Goal: Information Seeking & Learning: Understand process/instructions

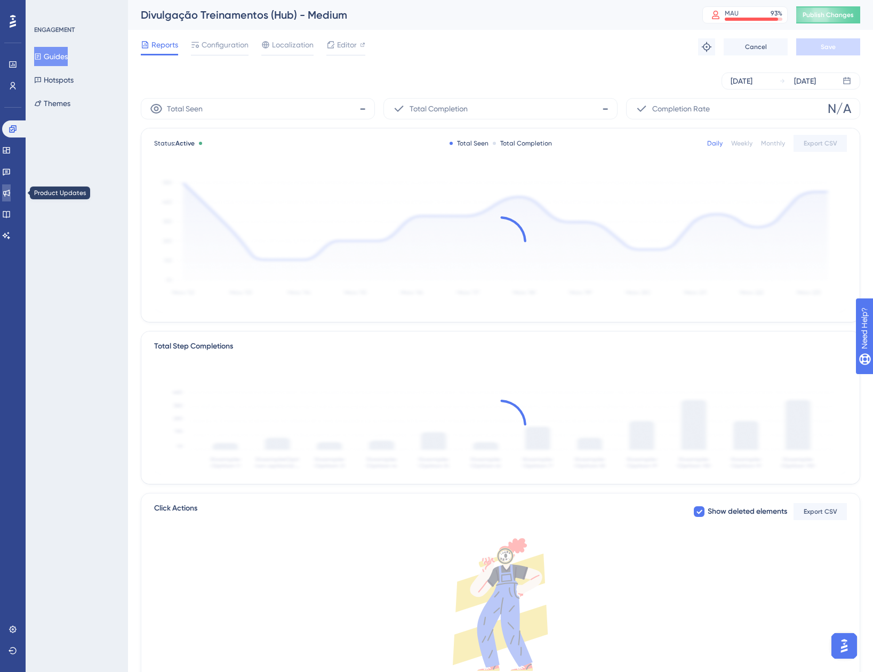
click at [11, 199] on link at bounding box center [6, 192] width 9 height 17
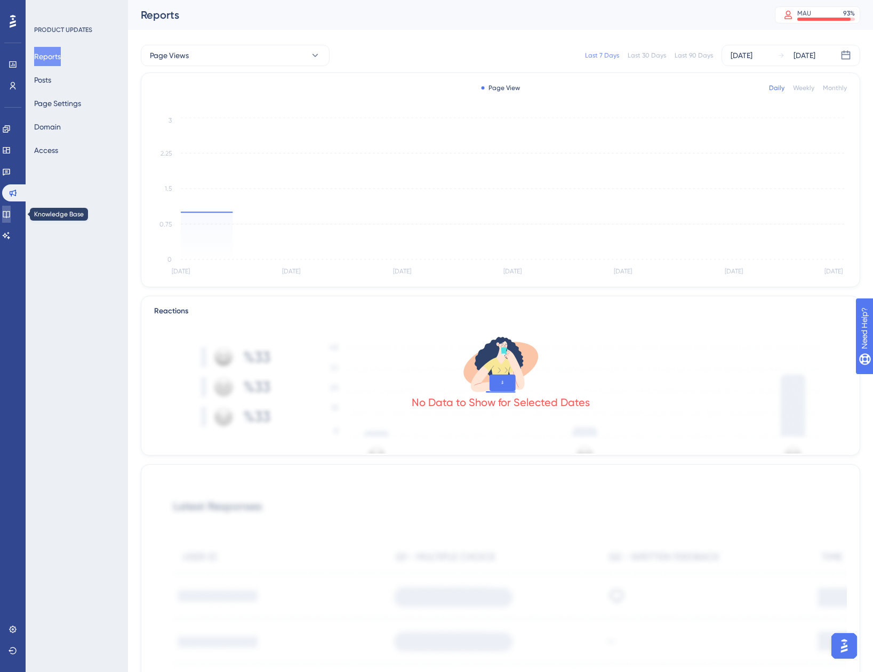
click at [11, 208] on link at bounding box center [6, 214] width 9 height 17
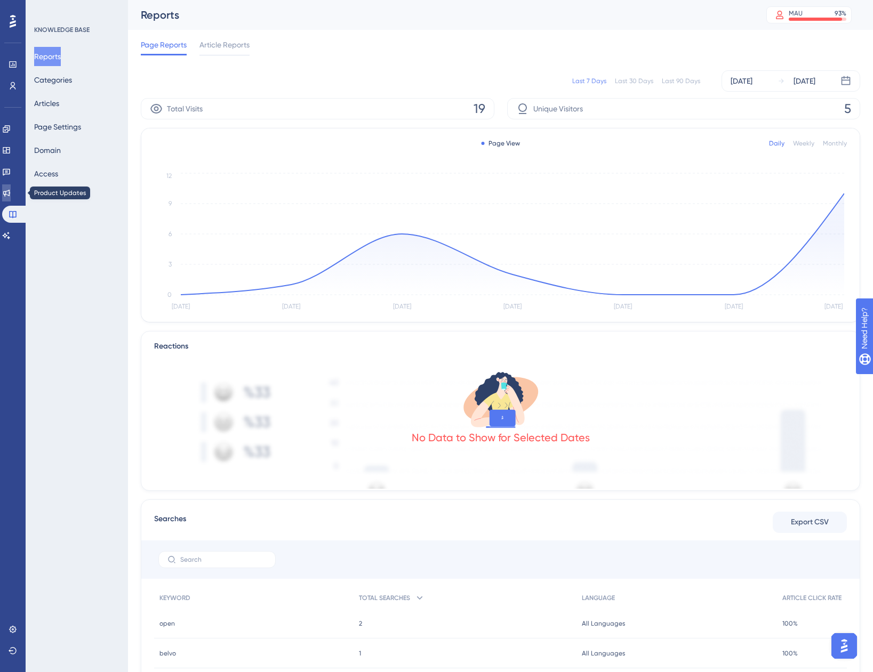
click at [11, 195] on link at bounding box center [6, 192] width 9 height 17
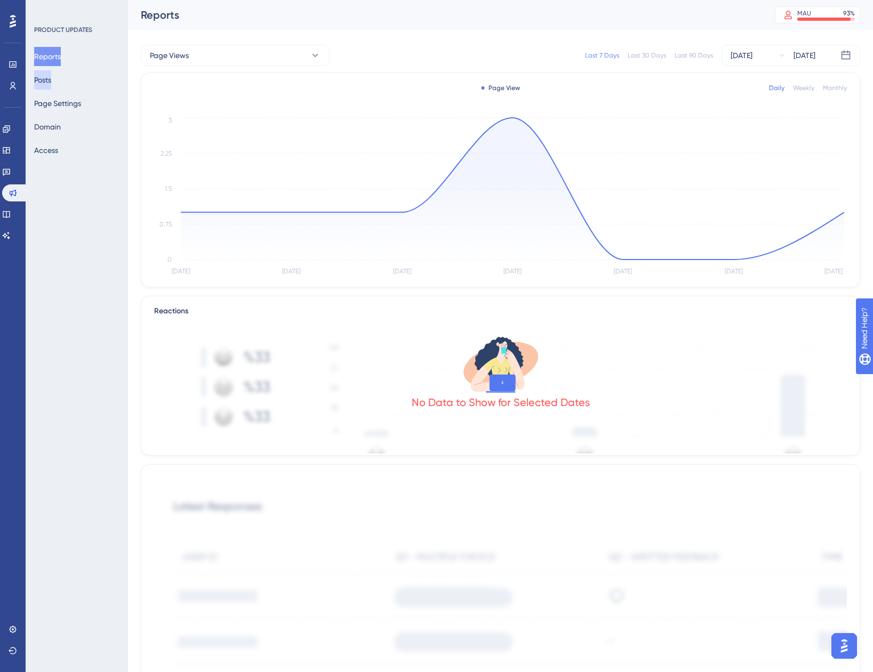
click at [51, 80] on button "Posts" at bounding box center [42, 79] width 17 height 19
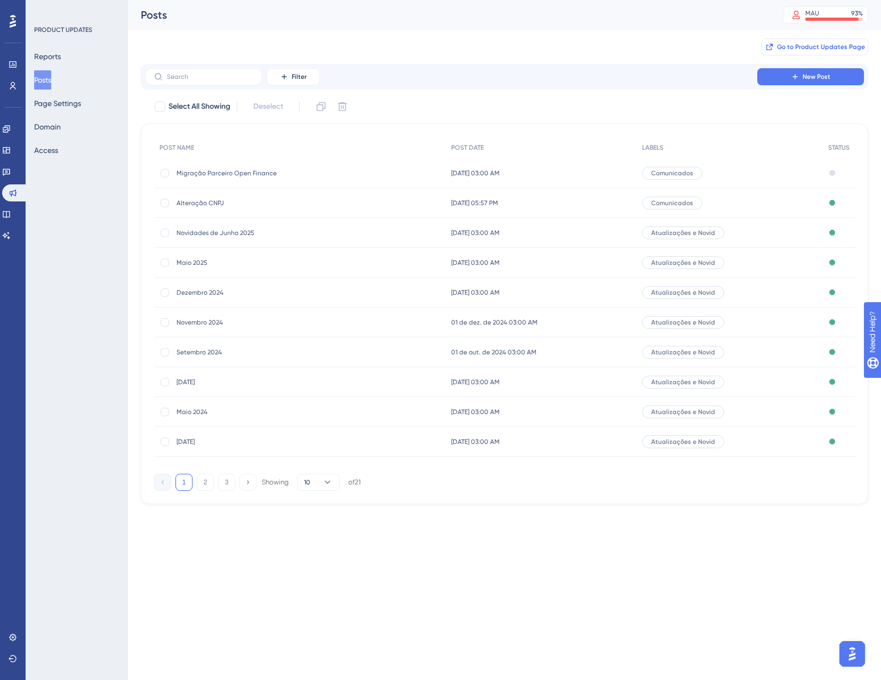
click at [805, 44] on span "Go to Product Updates Page" at bounding box center [821, 47] width 88 height 9
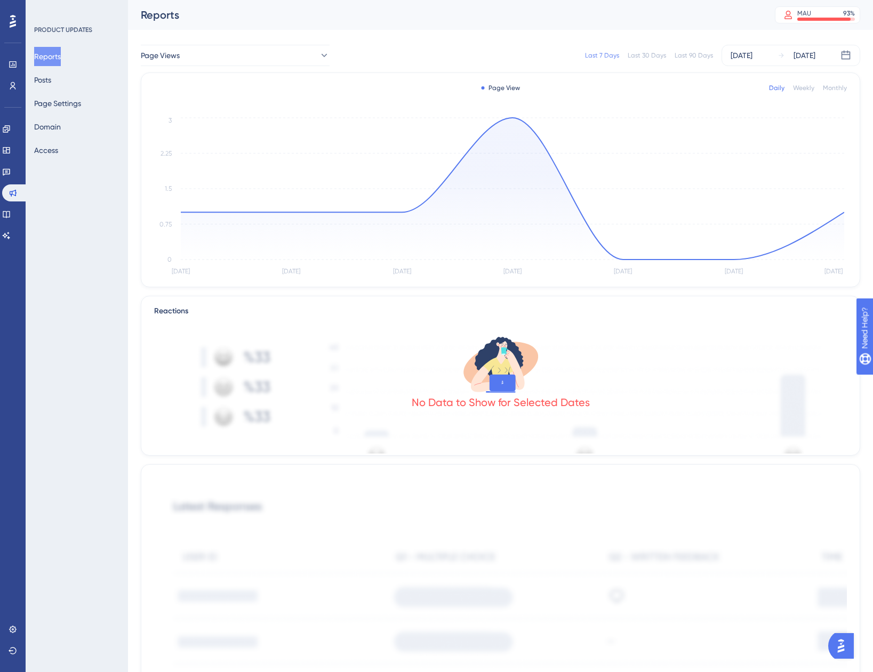
click at [65, 76] on div "Reports Posts Page Settings Domain Access" at bounding box center [77, 103] width 86 height 113
click at [51, 77] on button "Posts" at bounding box center [42, 79] width 17 height 19
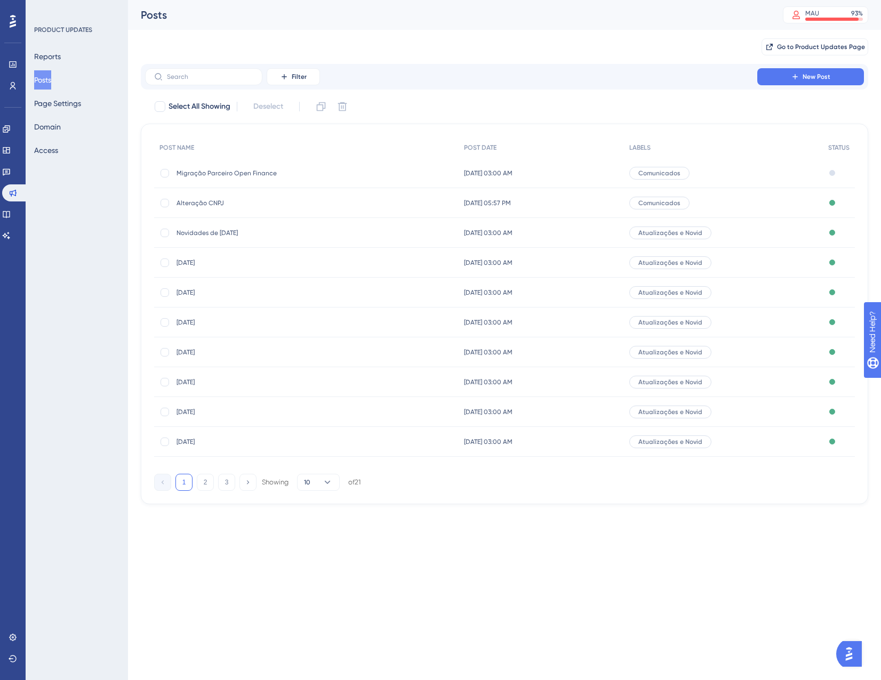
click at [262, 171] on span "Migração Parceiro Open Finance" at bounding box center [261, 173] width 171 height 9
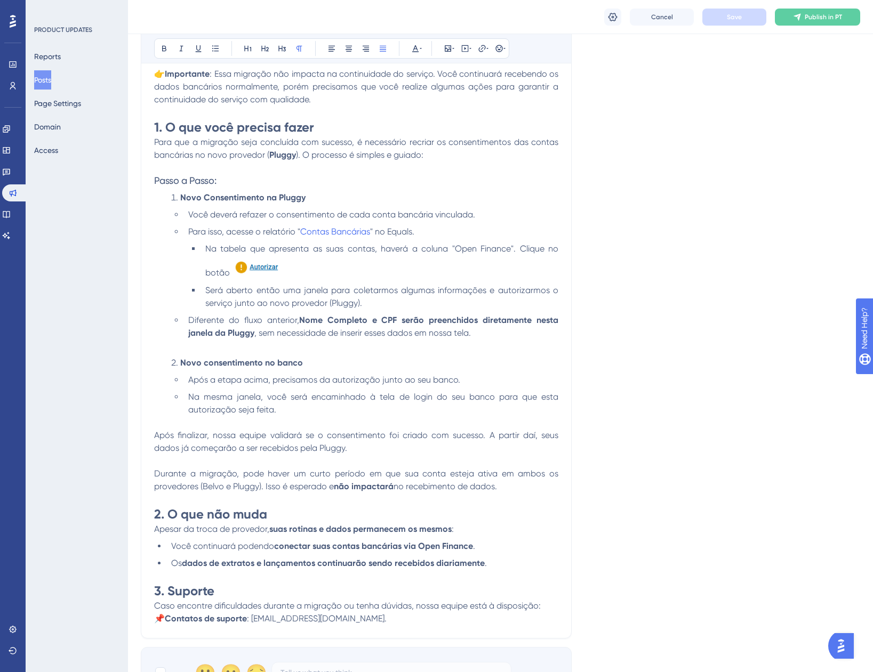
scroll to position [480, 0]
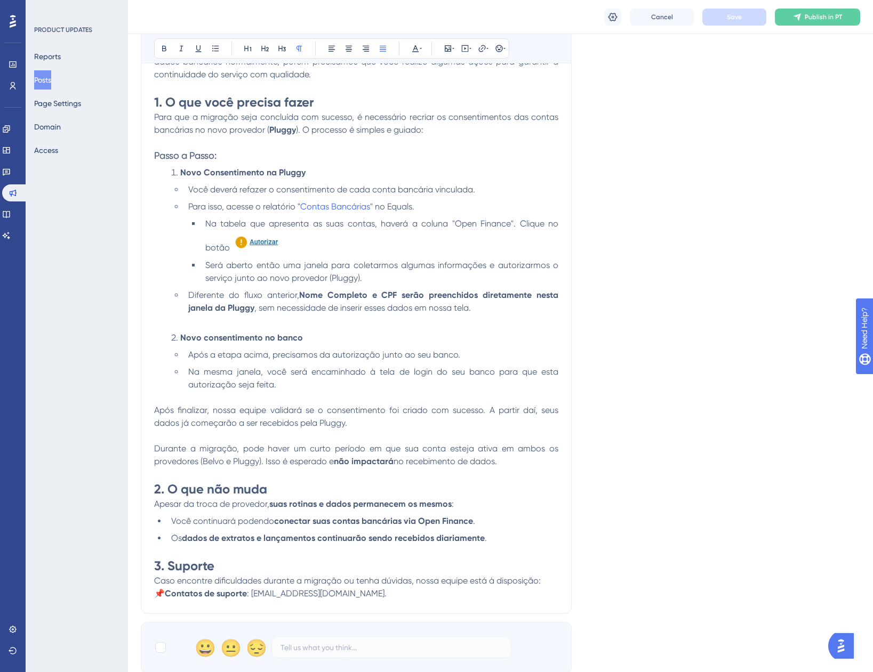
click at [409, 276] on li "Será aberto então uma janela para coletarmos algumas informações e autorizarmos…" at bounding box center [379, 272] width 357 height 26
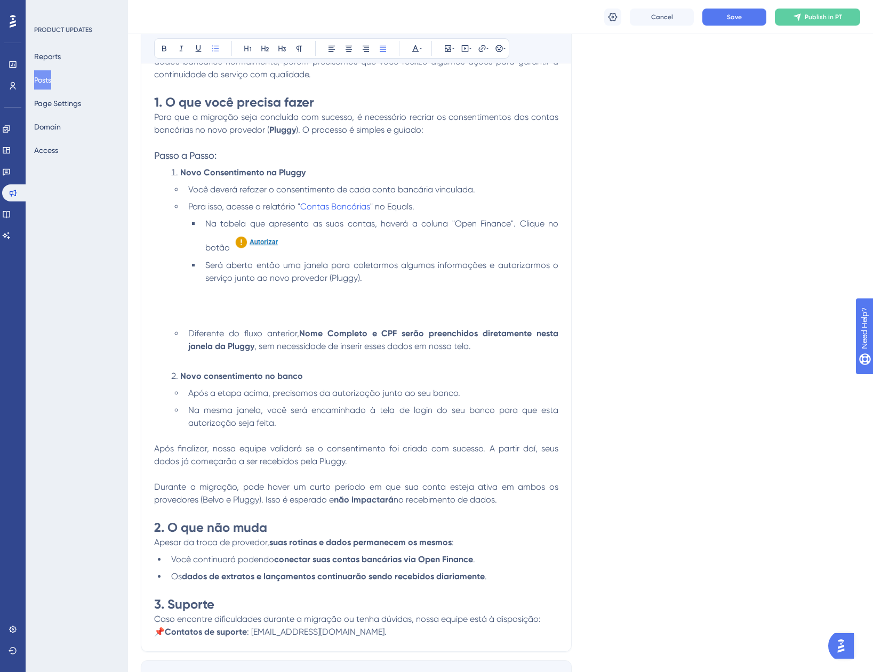
click at [292, 244] on li "Na tabela que apresenta as suas contas, haverá a coluna "Open Finance". Clique …" at bounding box center [379, 236] width 357 height 37
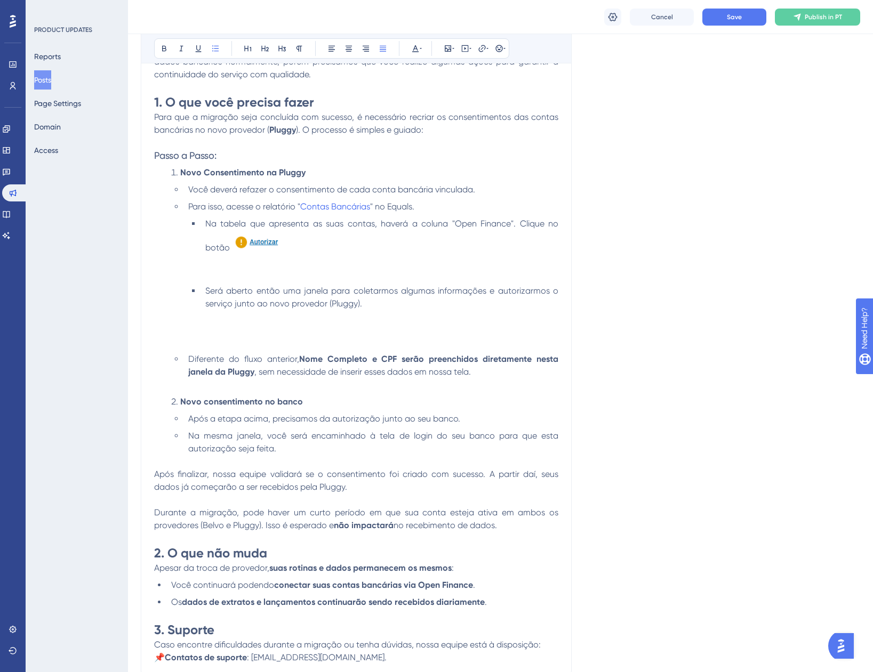
click at [222, 262] on li "Na tabela que apresenta as suas contas, haverá a coluna "Open Finance". Clique …" at bounding box center [379, 249] width 357 height 62
click at [445, 46] on icon at bounding box center [448, 48] width 6 height 6
click at [441, 97] on span "Upload Image" at bounding box center [453, 99] width 43 height 9
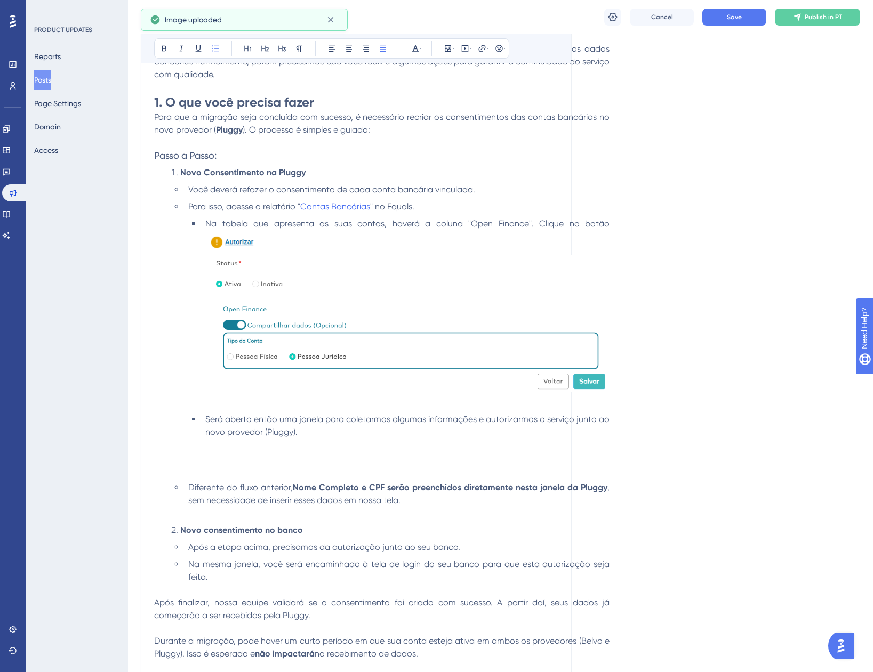
click at [511, 310] on img at bounding box center [407, 324] width 404 height 138
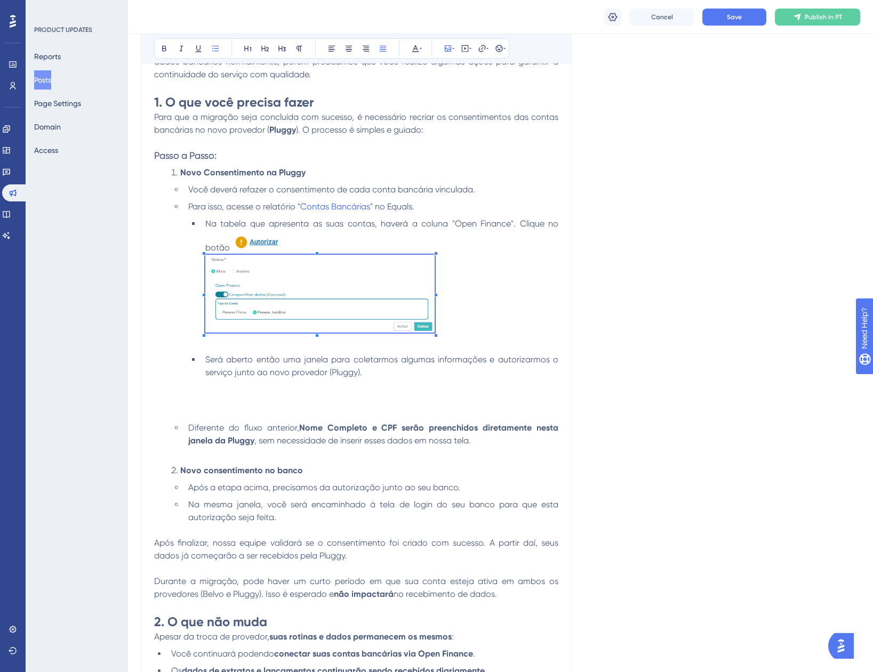
click at [435, 318] on li "Na tabela que apresenta as suas contas, haverá a coluna "Open Finance". Clique …" at bounding box center [379, 284] width 357 height 132
click at [472, 300] on li "Na tabela que apresenta as suas contas, haverá a coluna "Open Finance". Clique …" at bounding box center [379, 284] width 357 height 132
click at [302, 236] on li "Na tabela que apresenta as suas contas, haverá a coluna "Open Finance". Clique …" at bounding box center [379, 284] width 357 height 132
click at [383, 375] on li "Será aberto então uma janela para coletarmos algumas informações e autorizarmos…" at bounding box center [379, 385] width 357 height 64
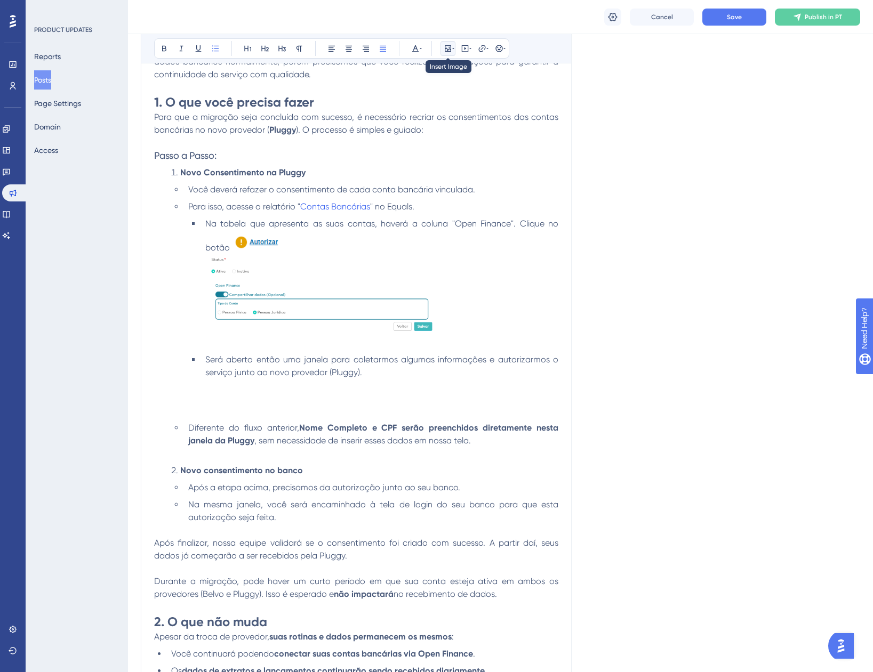
click at [444, 43] on button at bounding box center [447, 48] width 15 height 15
click at [439, 99] on span "Upload Image" at bounding box center [453, 99] width 43 height 9
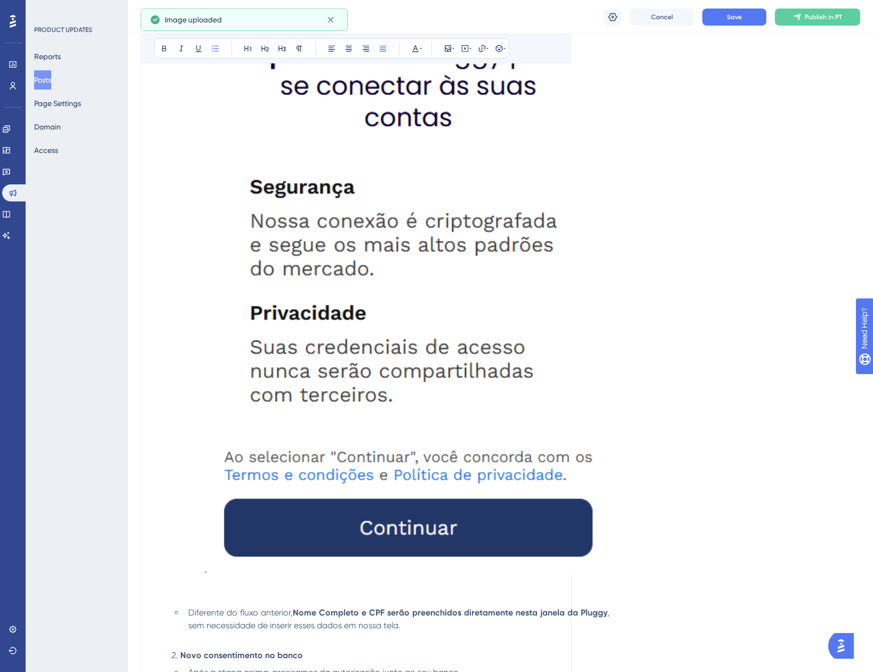
scroll to position [1013, 0]
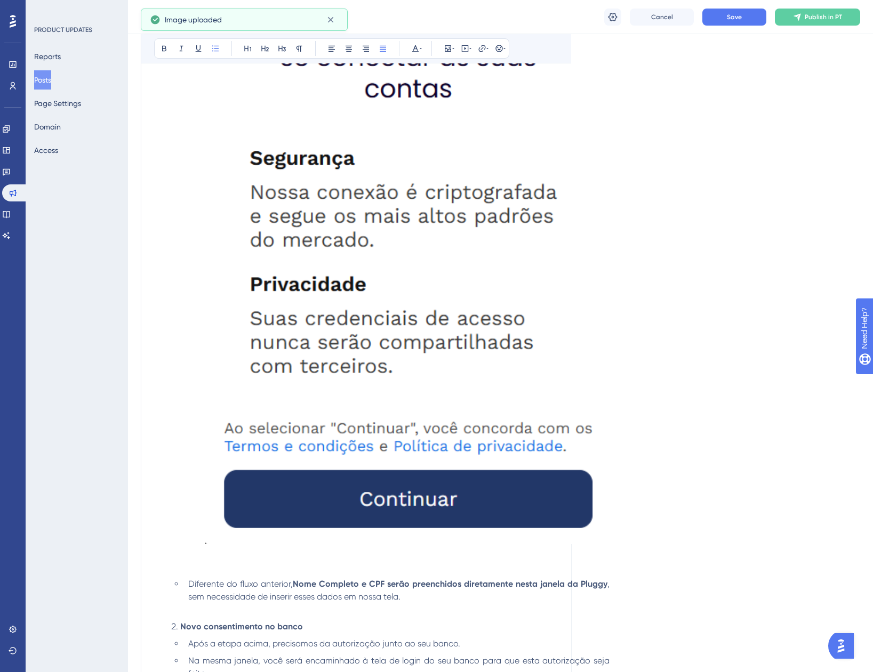
click at [484, 402] on img at bounding box center [407, 195] width 404 height 698
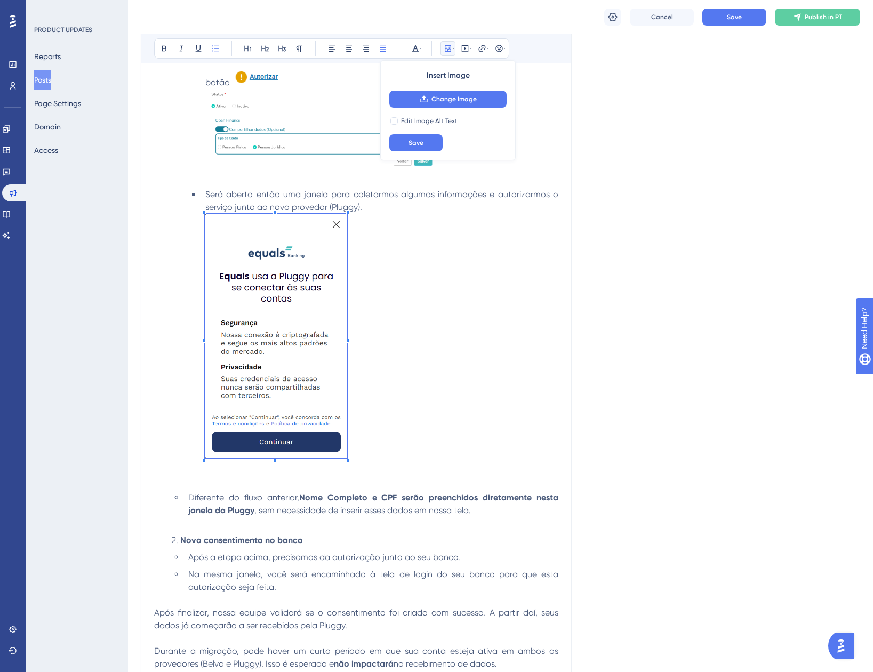
scroll to position [640, 0]
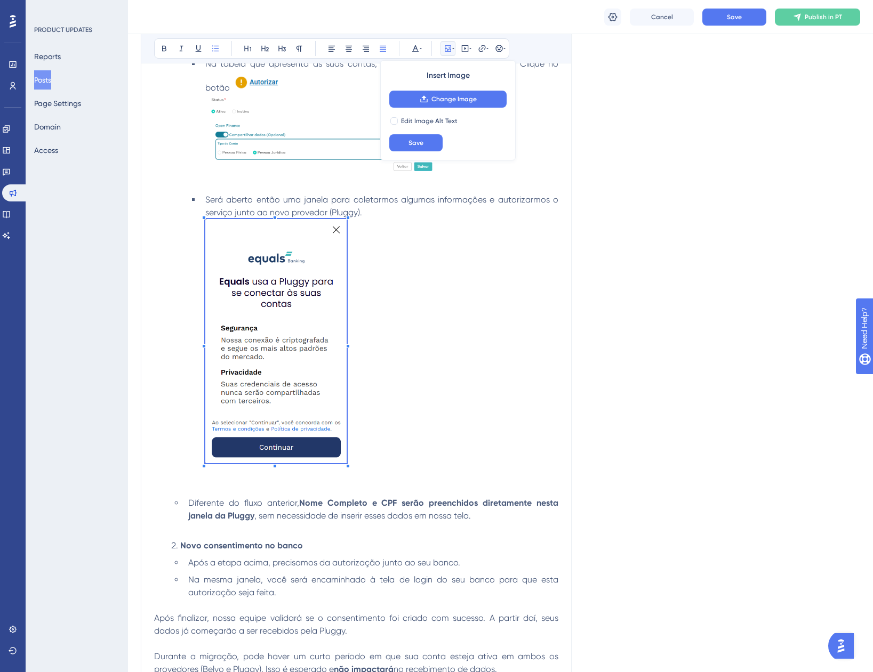
click at [345, 467] on div at bounding box center [275, 343] width 141 height 248
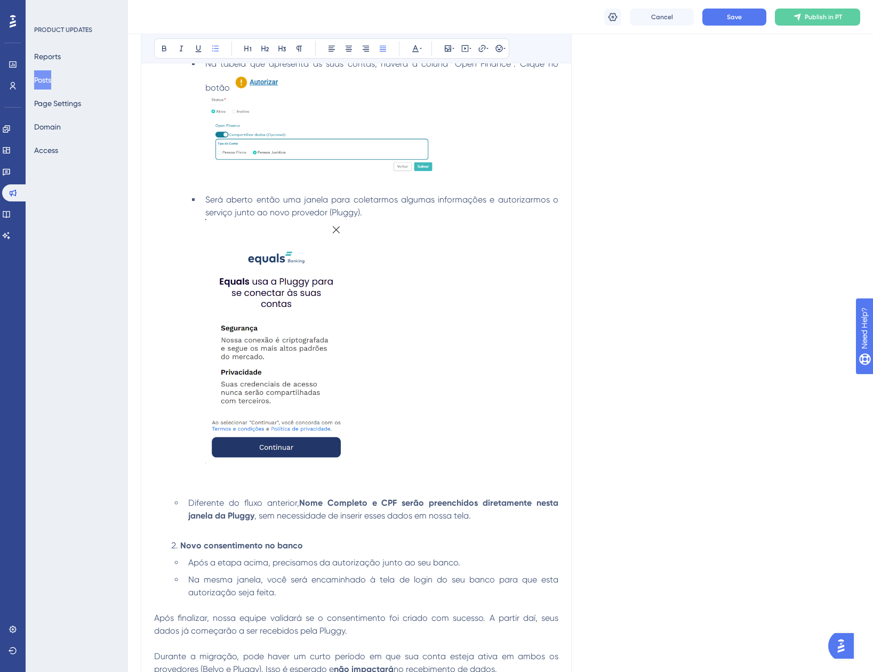
click at [328, 450] on img at bounding box center [275, 341] width 141 height 244
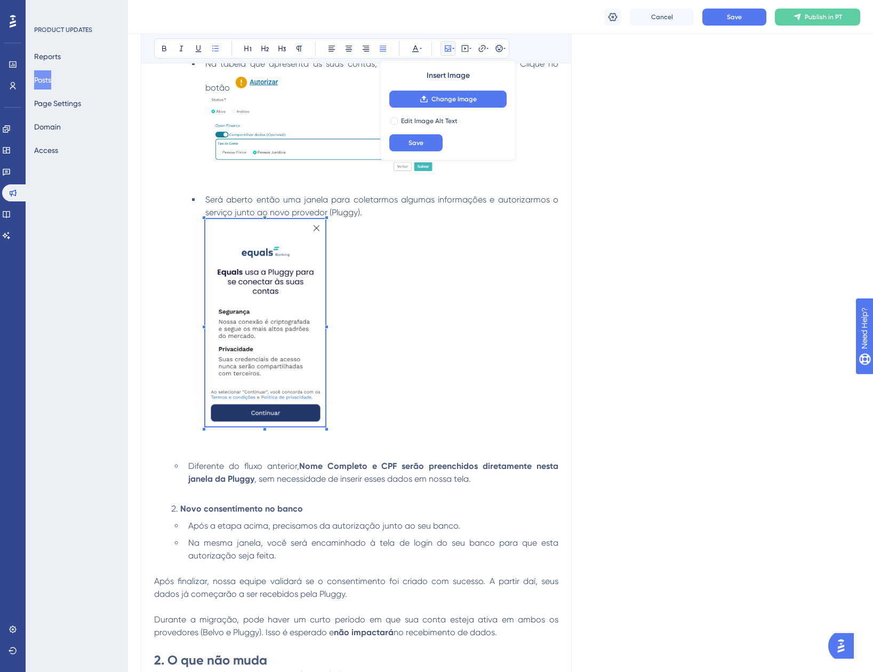
click at [325, 447] on li "Será aberto então uma janela para coletarmos algumas informações e autorizarmos…" at bounding box center [379, 325] width 357 height 262
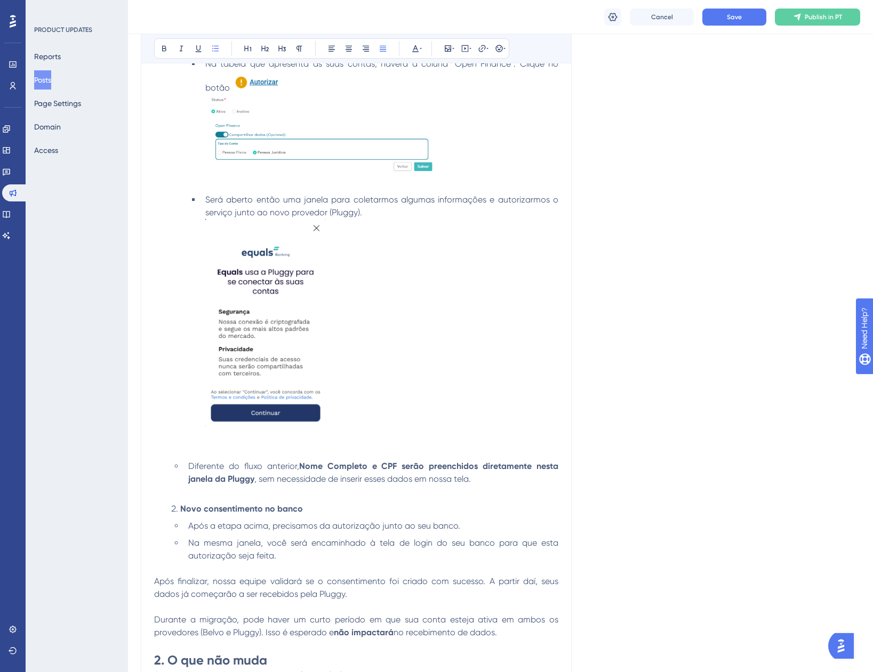
click at [379, 429] on li "Será aberto então uma janela para coletarmos algumas informações e autorizarmos…" at bounding box center [379, 325] width 357 height 262
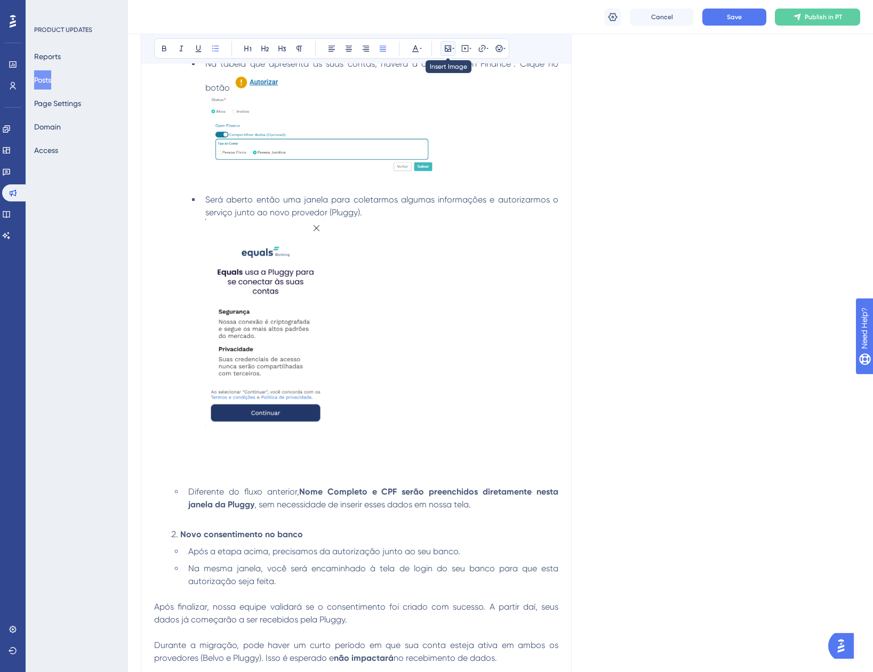
click at [446, 44] on icon at bounding box center [448, 48] width 9 height 9
click at [460, 101] on span "Upload Image" at bounding box center [453, 99] width 43 height 9
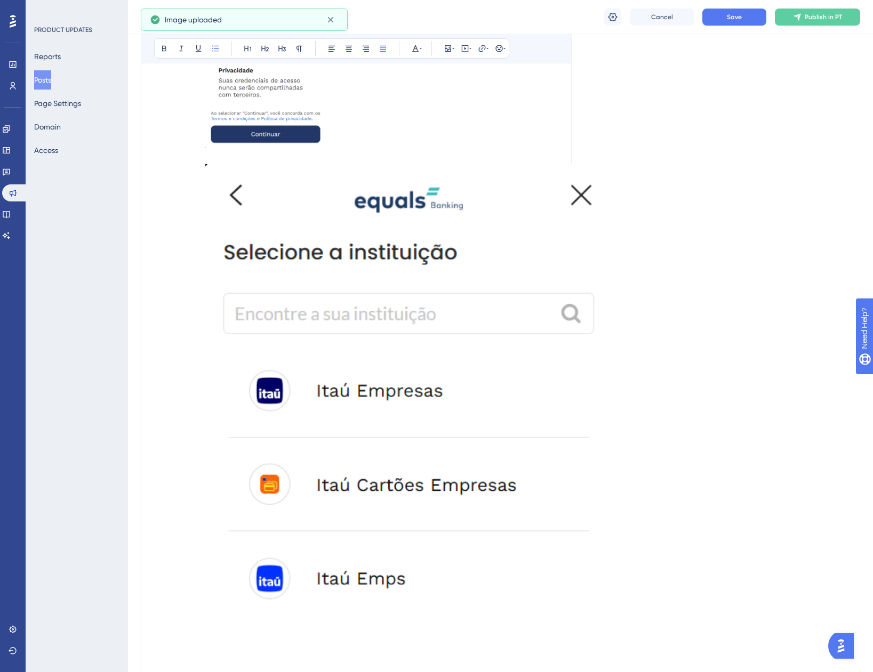
scroll to position [1066, 0]
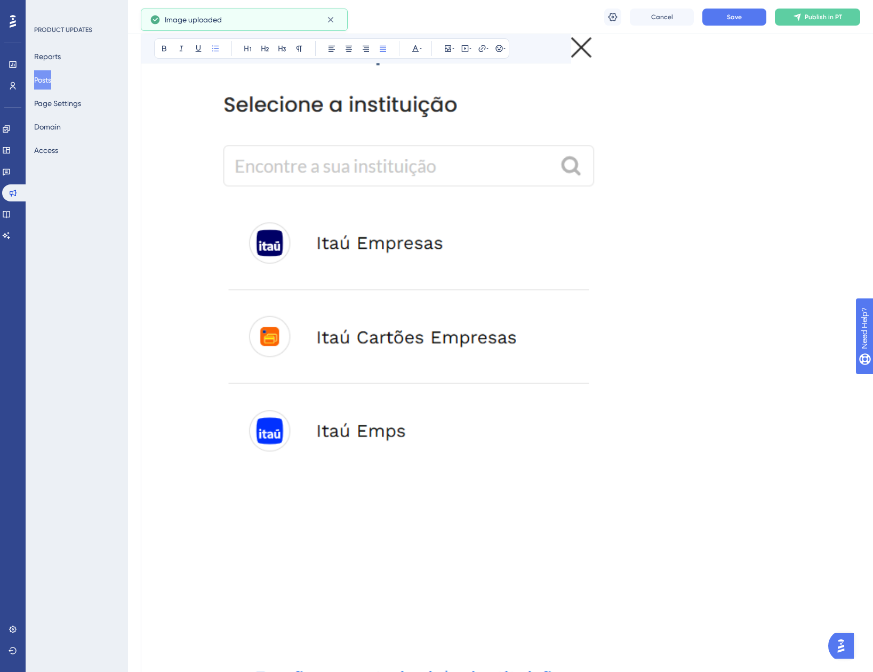
click at [475, 428] on img at bounding box center [407, 369] width 404 height 704
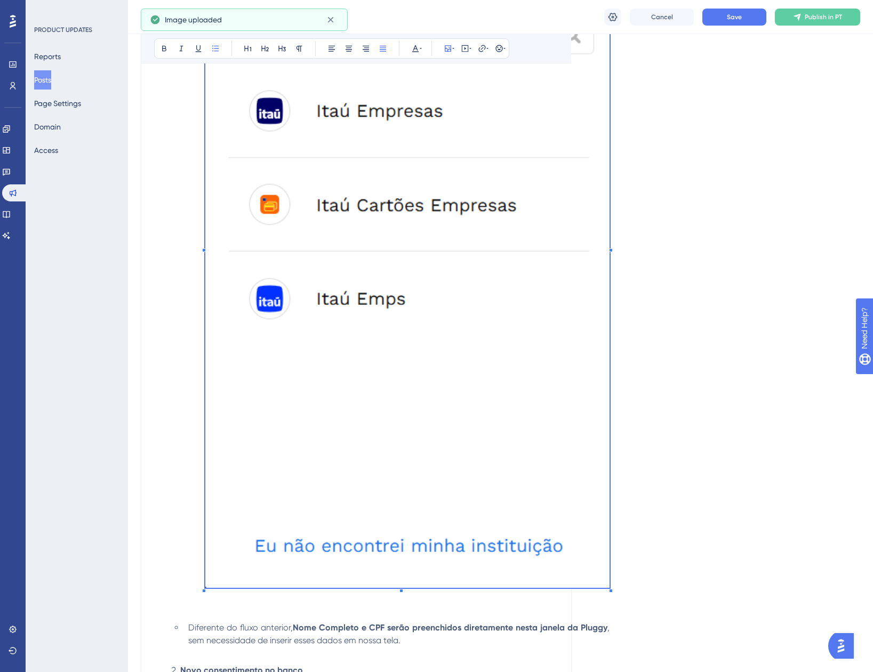
scroll to position [1280, 0]
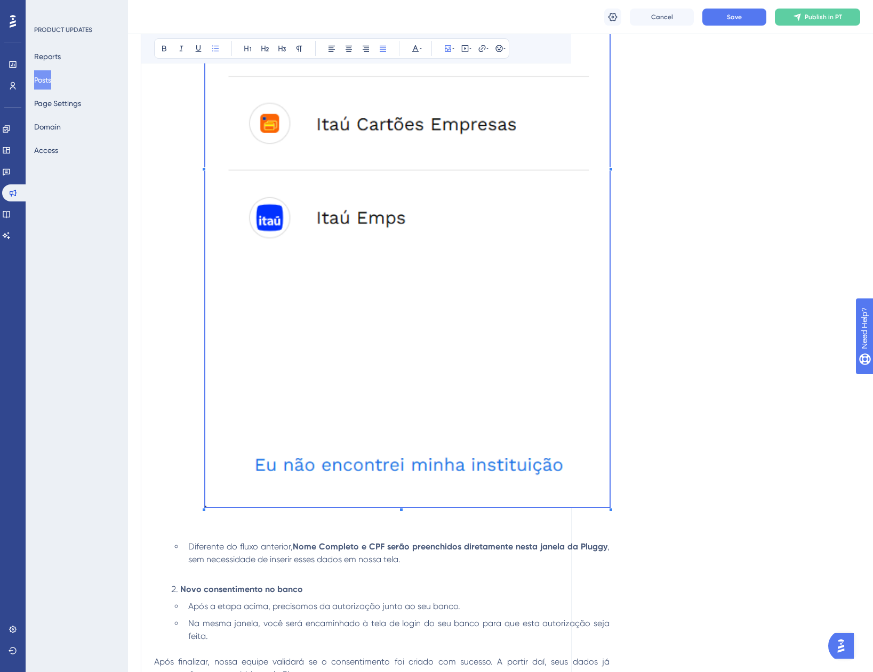
click at [608, 509] on div at bounding box center [407, 156] width 404 height 707
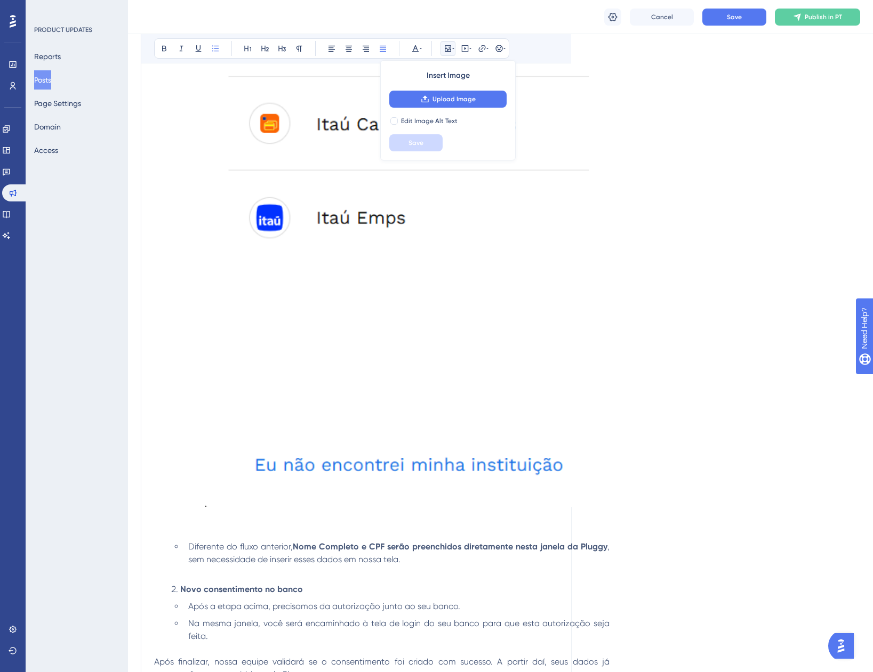
click at [587, 472] on img at bounding box center [407, 155] width 404 height 704
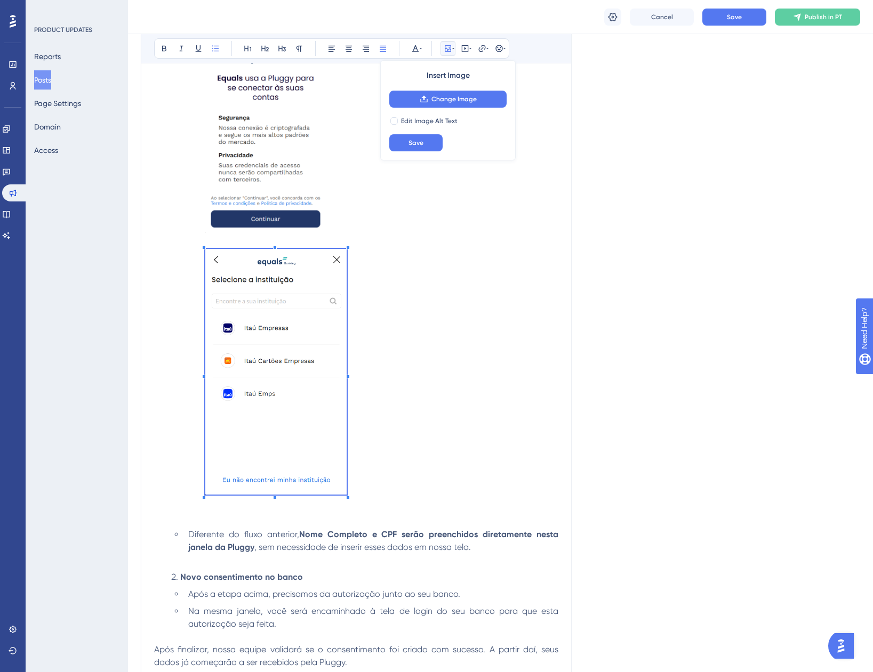
scroll to position [738, 0]
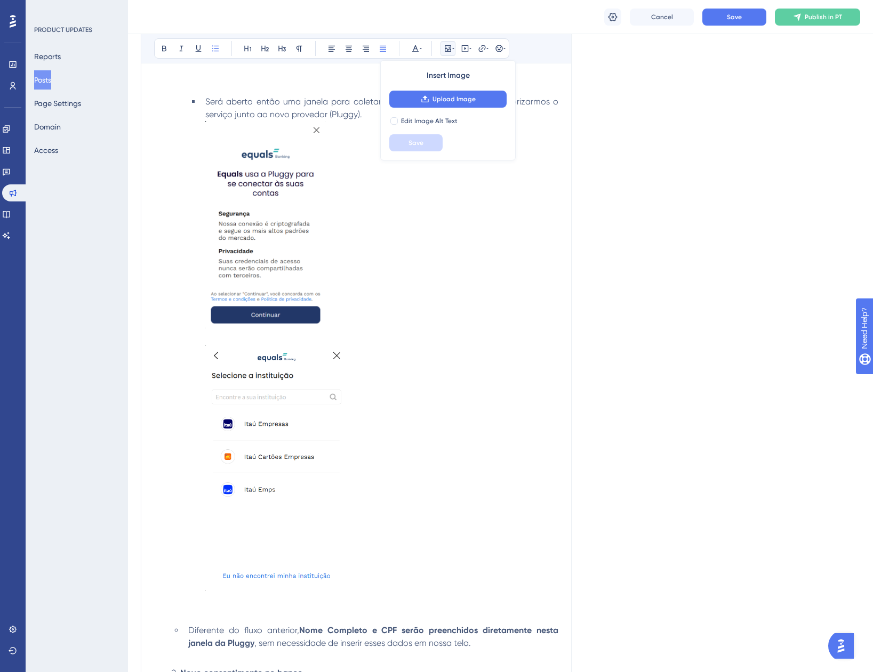
click at [327, 266] on li "Será aberto então uma janela para coletarmos algumas informações e autorizarmos…" at bounding box center [379, 357] width 357 height 525
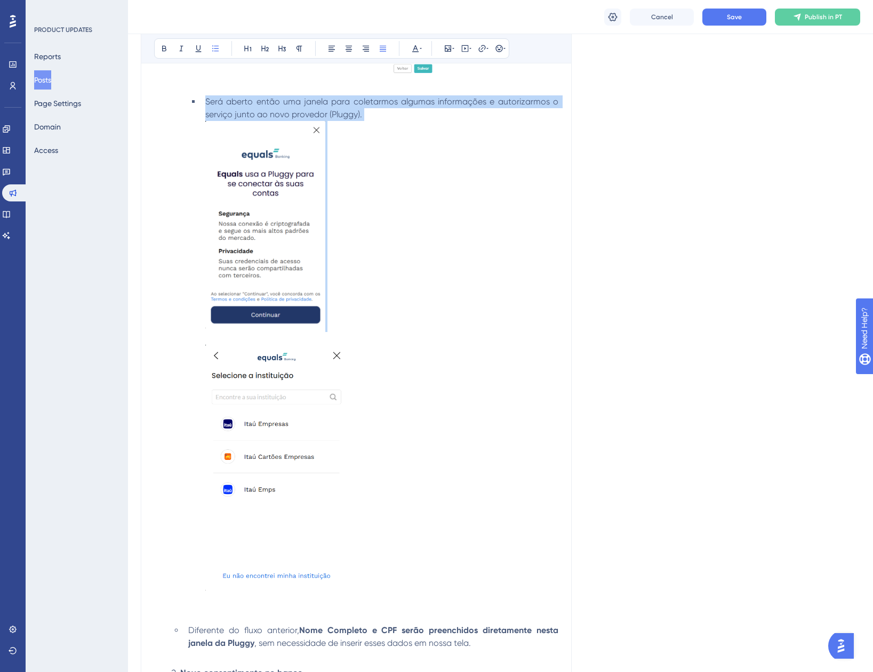
click at [327, 266] on li "Será aberto então uma janela para coletarmos algumas informações e autorizarmos…" at bounding box center [379, 357] width 357 height 525
click at [332, 397] on img at bounding box center [275, 468] width 141 height 246
click at [319, 468] on img at bounding box center [275, 468] width 141 height 246
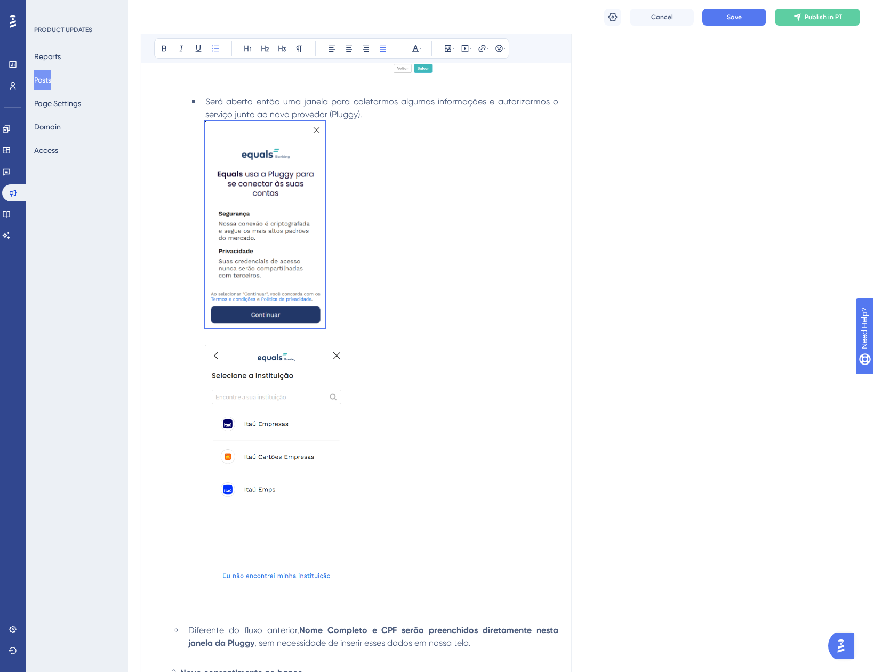
click at [425, 459] on li "Será aberto então uma janela para coletarmos algumas informações e autorizarmos…" at bounding box center [379, 357] width 357 height 525
click at [320, 438] on img at bounding box center [275, 468] width 141 height 246
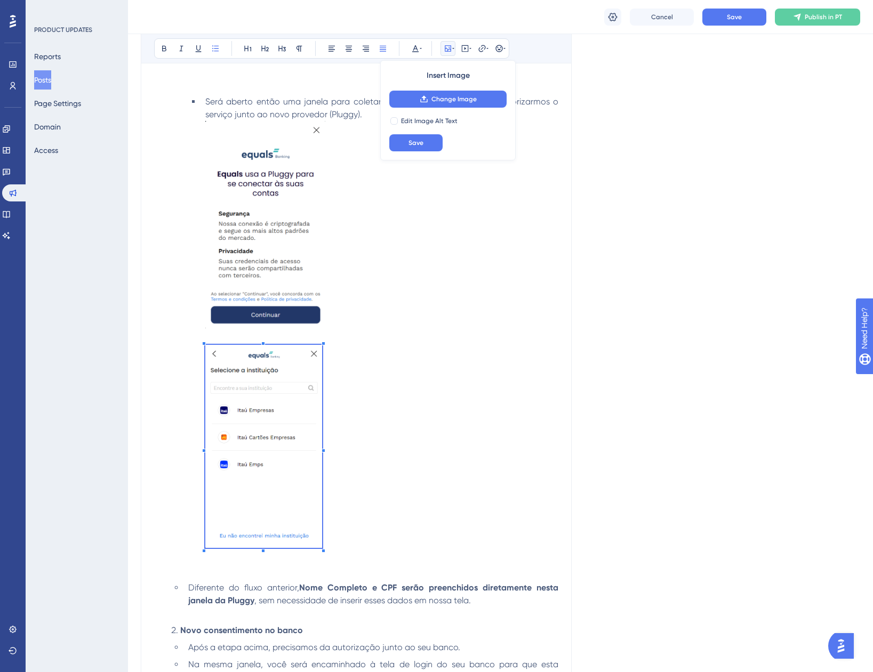
click at [323, 565] on li "Será aberto então uma janela para coletarmos algumas informações e autorizarmos…" at bounding box center [379, 336] width 357 height 482
click at [281, 285] on img at bounding box center [265, 224] width 120 height 207
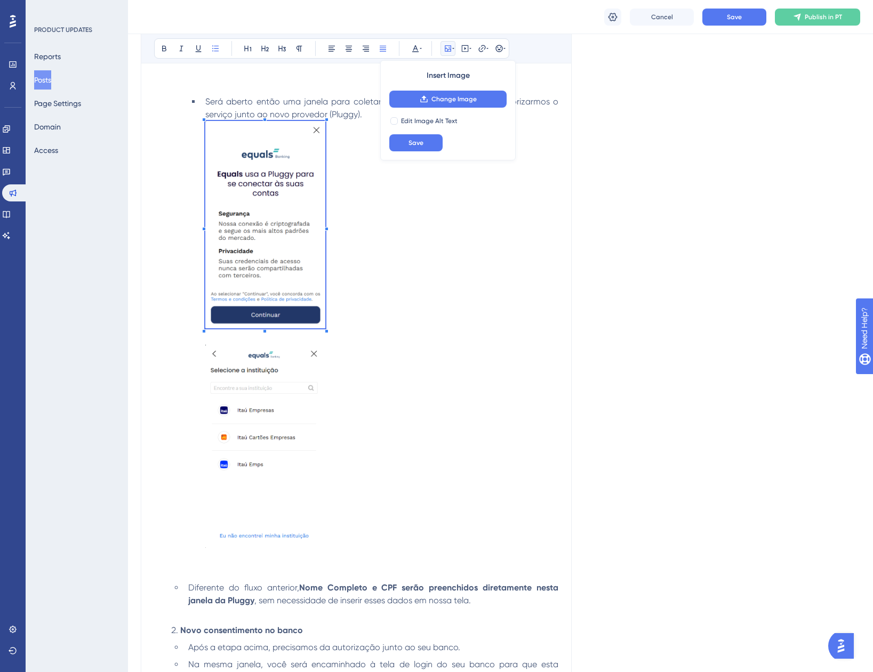
click at [285, 366] on img at bounding box center [263, 446] width 117 height 203
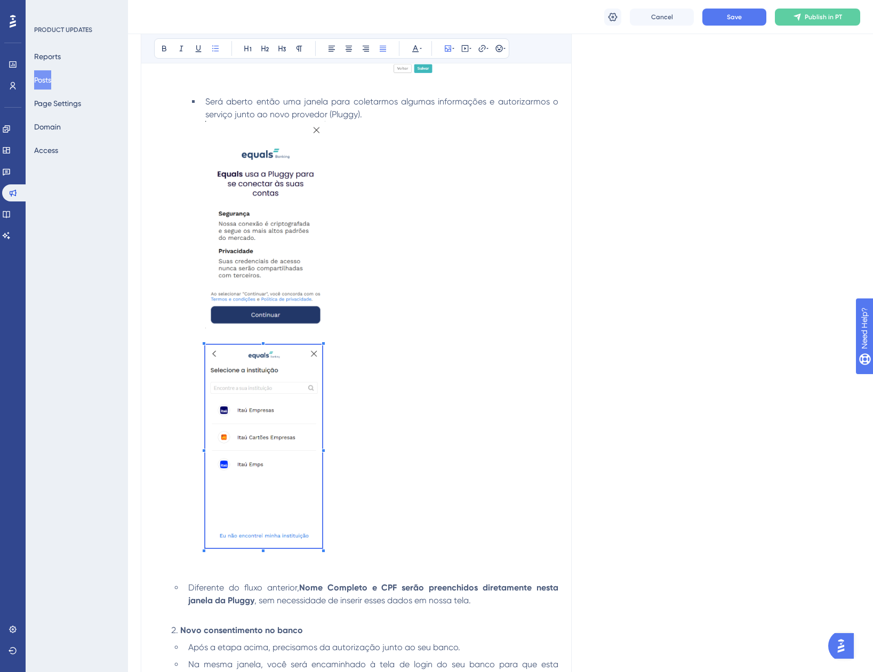
click at [400, 364] on li "Será aberto então uma janela para coletarmos algumas informações e autorizarmos…" at bounding box center [379, 336] width 357 height 482
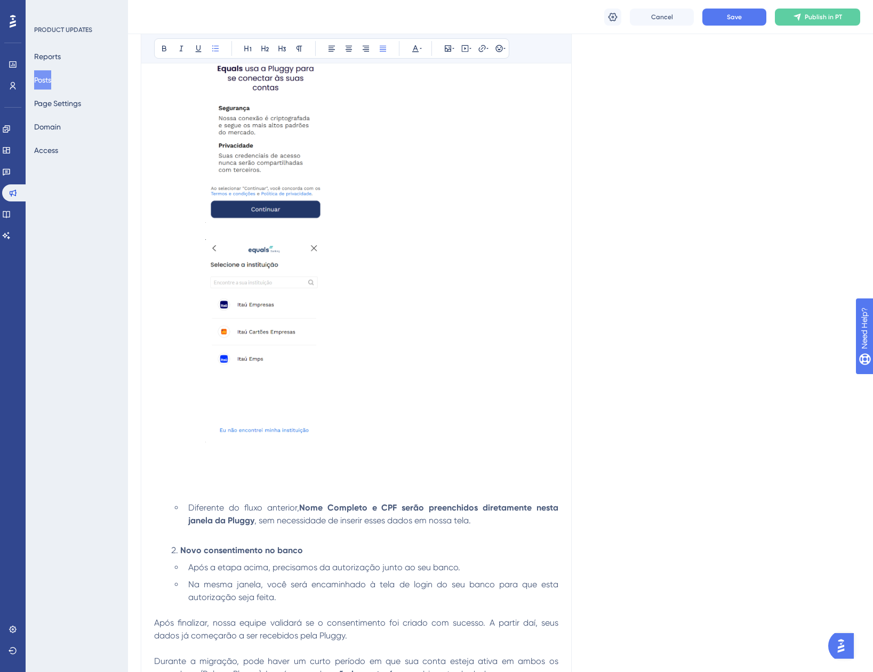
scroll to position [845, 0]
click at [446, 46] on icon at bounding box center [448, 48] width 9 height 9
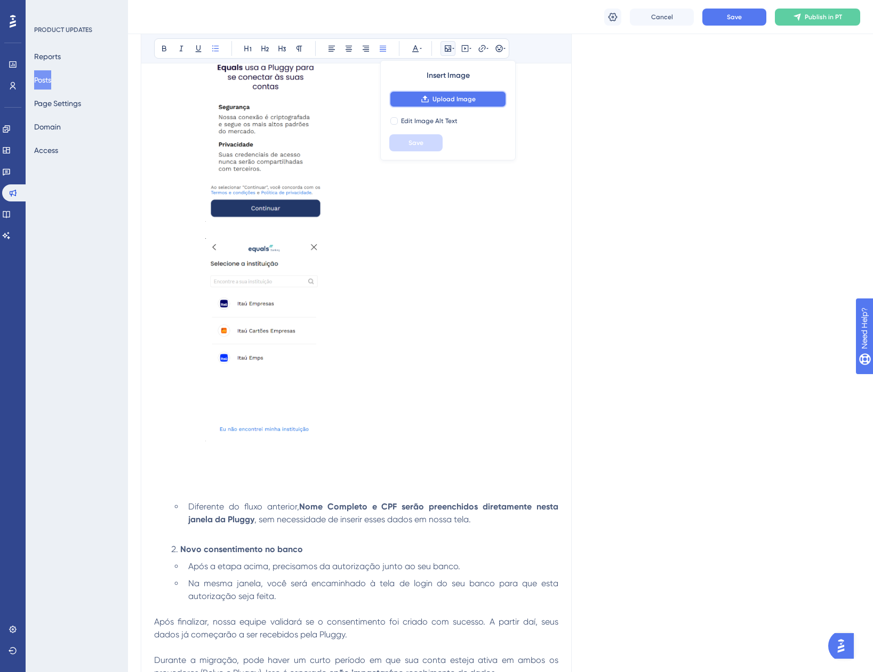
click at [453, 104] on button "Upload Image" at bounding box center [447, 99] width 117 height 17
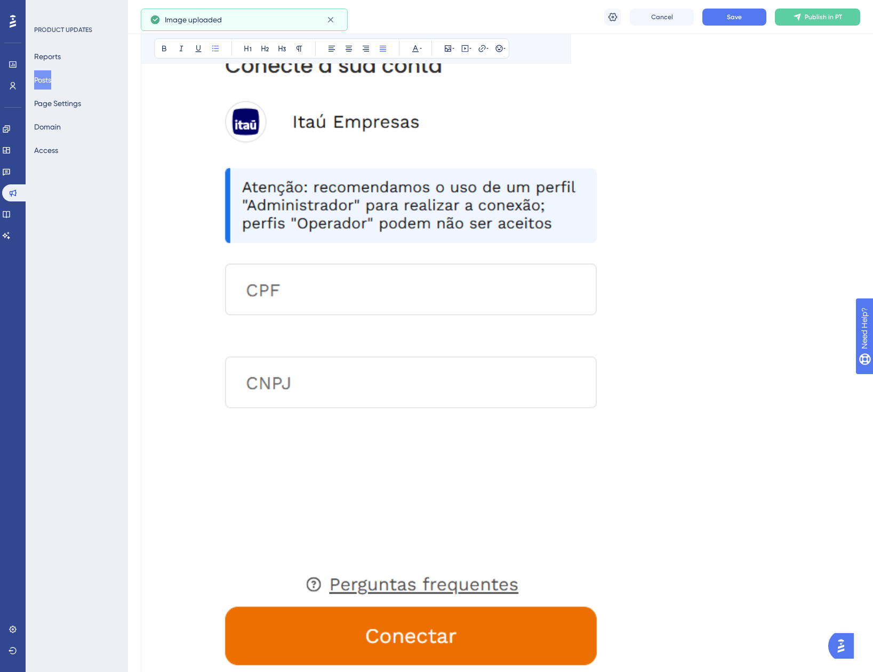
scroll to position [1378, 0]
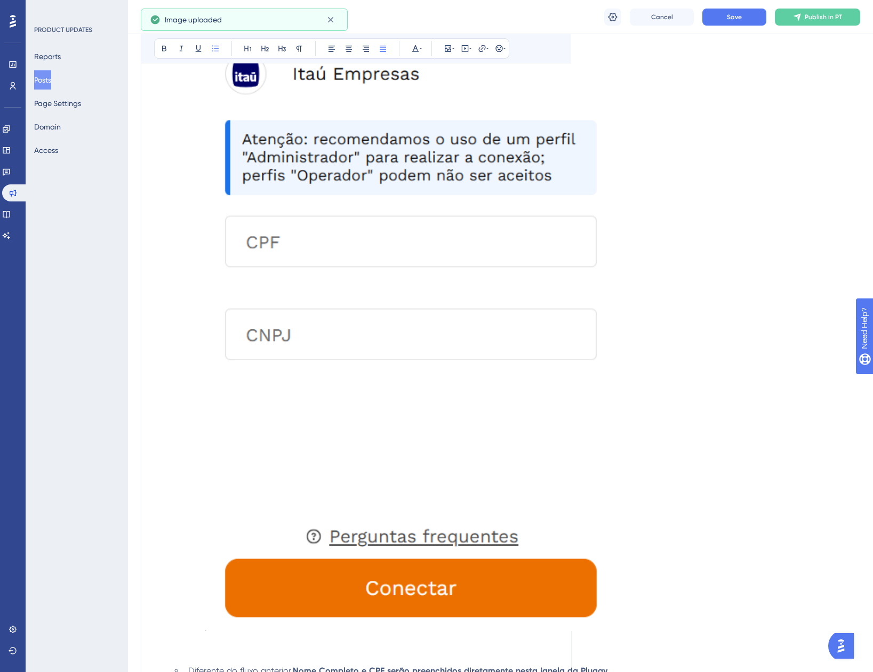
click at [464, 414] on img at bounding box center [407, 280] width 404 height 701
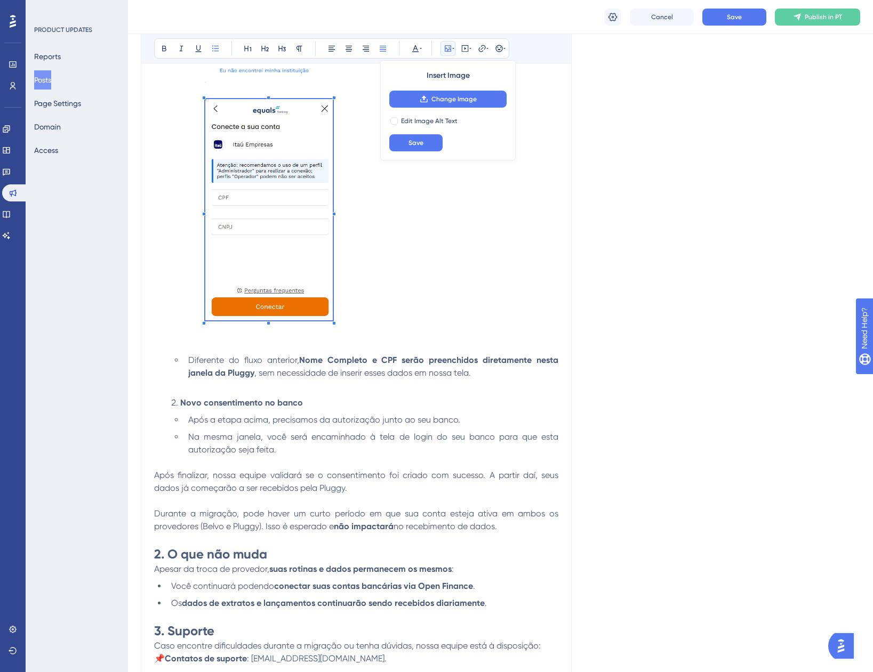
scroll to position [1004, 0]
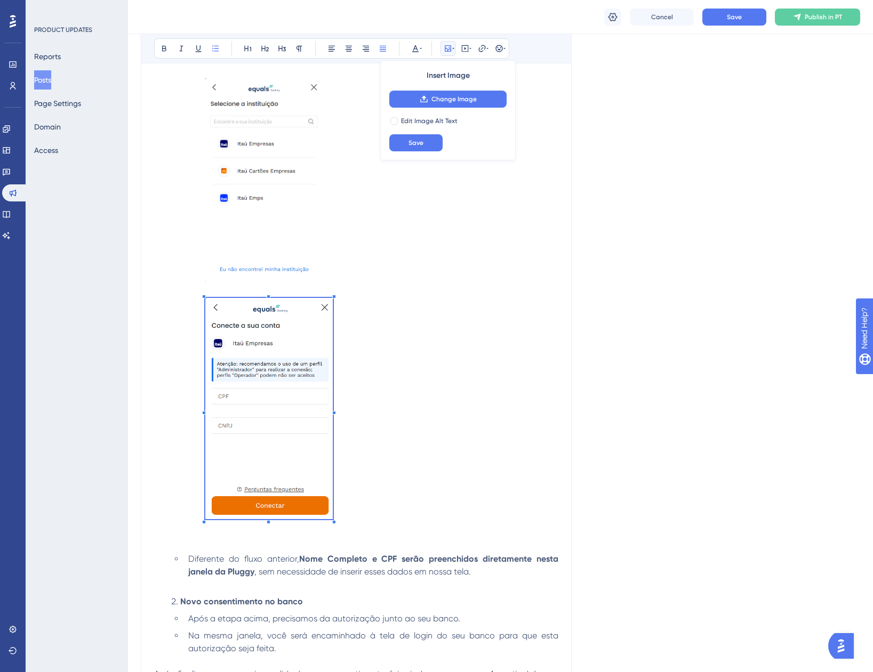
click at [302, 234] on img at bounding box center [263, 179] width 117 height 203
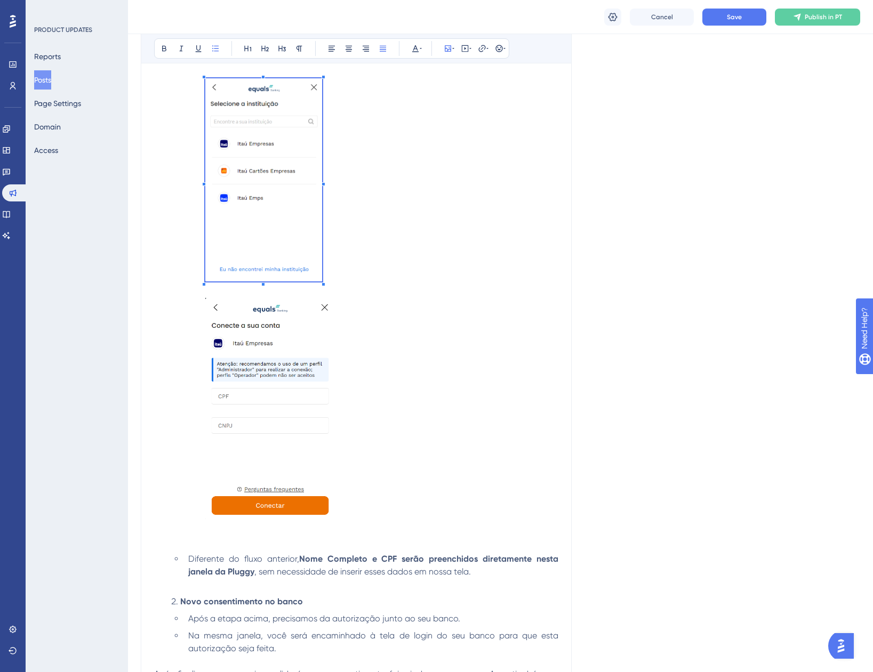
click at [310, 379] on img at bounding box center [268, 408] width 127 height 221
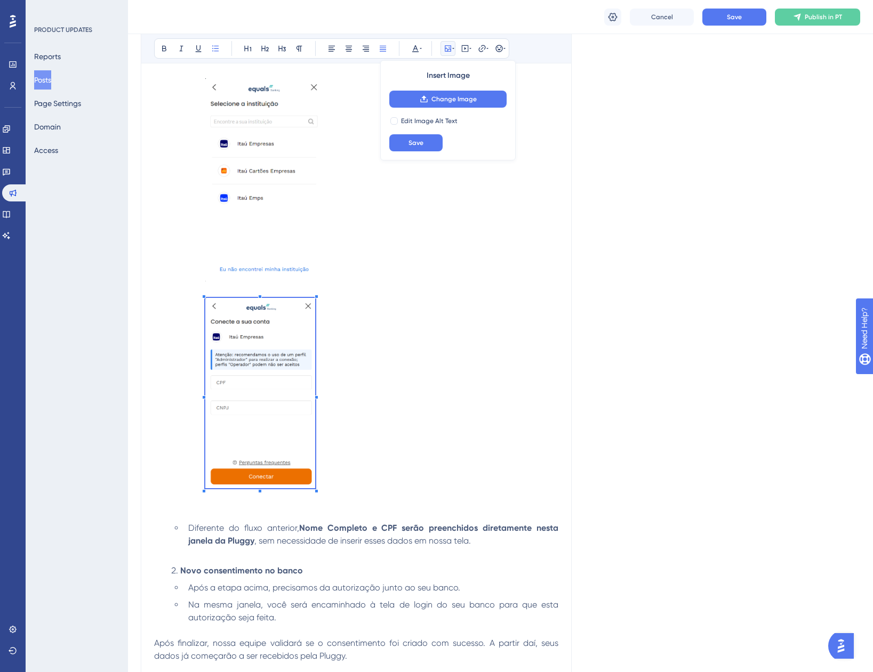
click at [316, 499] on li "Será aberto então uma janela para coletarmos algumas informações e autorizarmos…" at bounding box center [379, 173] width 357 height 689
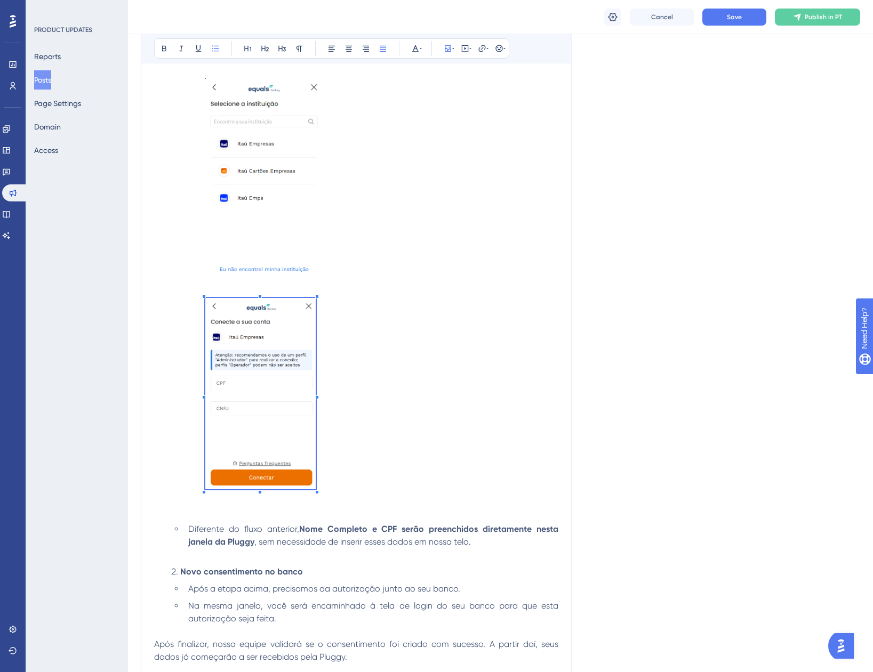
click at [278, 236] on img at bounding box center [263, 179] width 117 height 203
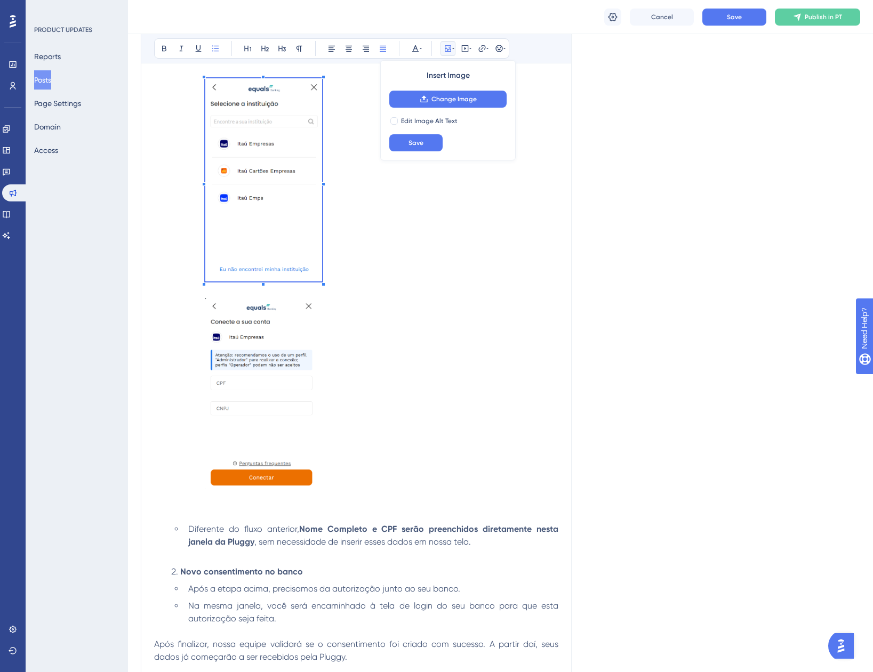
click at [274, 326] on img at bounding box center [260, 393] width 110 height 191
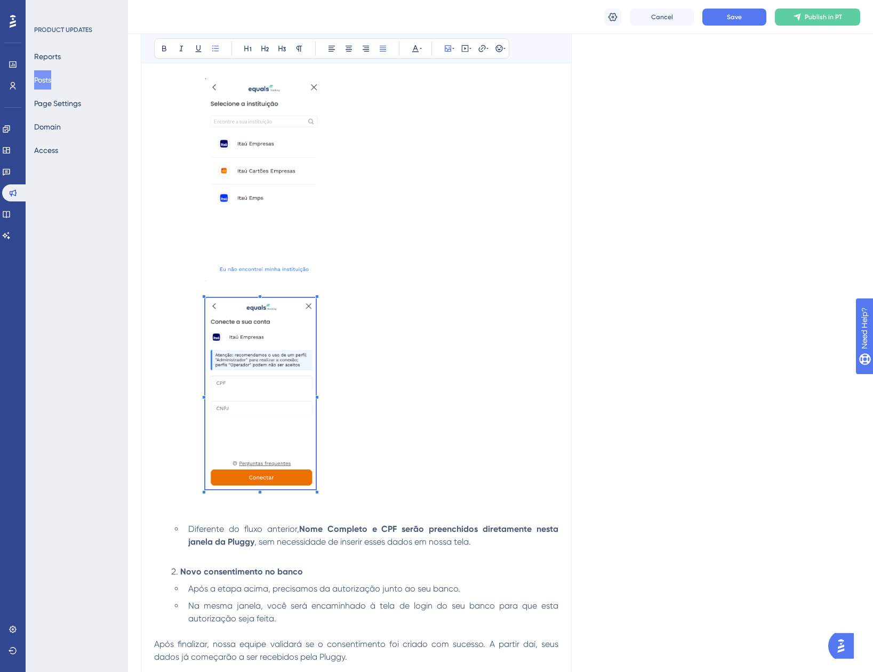
click at [503, 363] on li "Será aberto então uma janela para coletarmos algumas informações e autorizarmos…" at bounding box center [379, 174] width 357 height 690
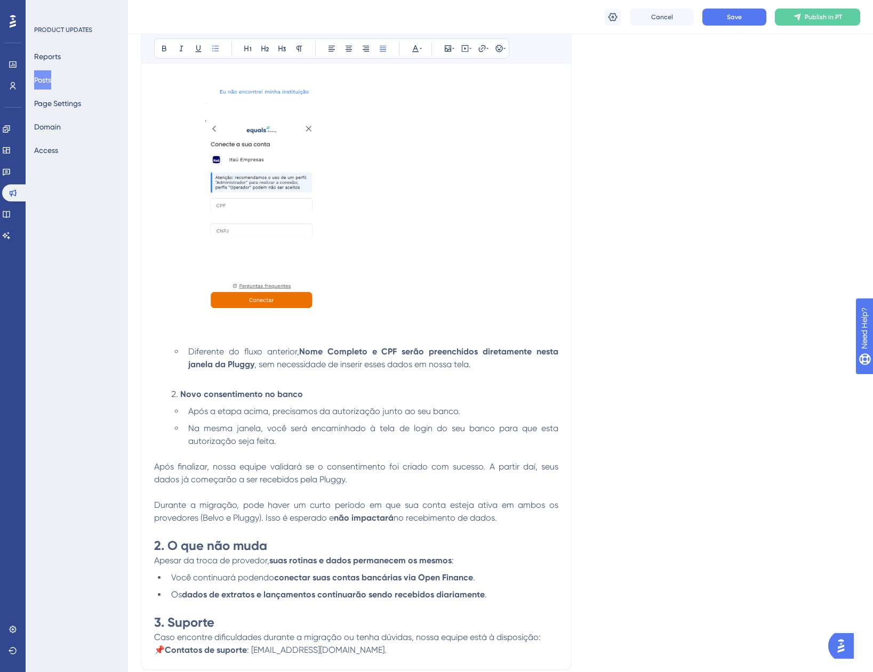
scroll to position [1164, 0]
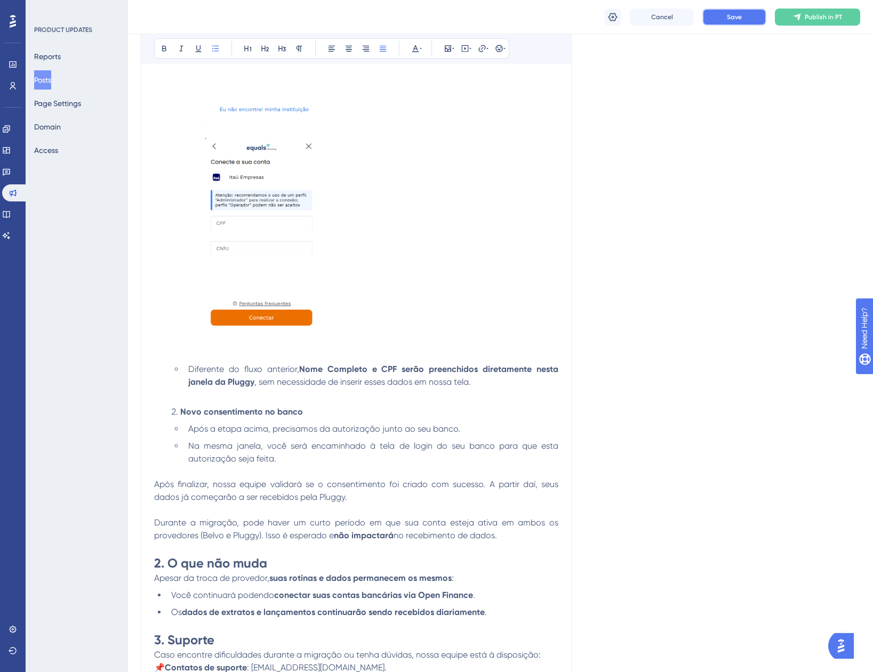
click at [747, 15] on button "Save" at bounding box center [734, 17] width 64 height 17
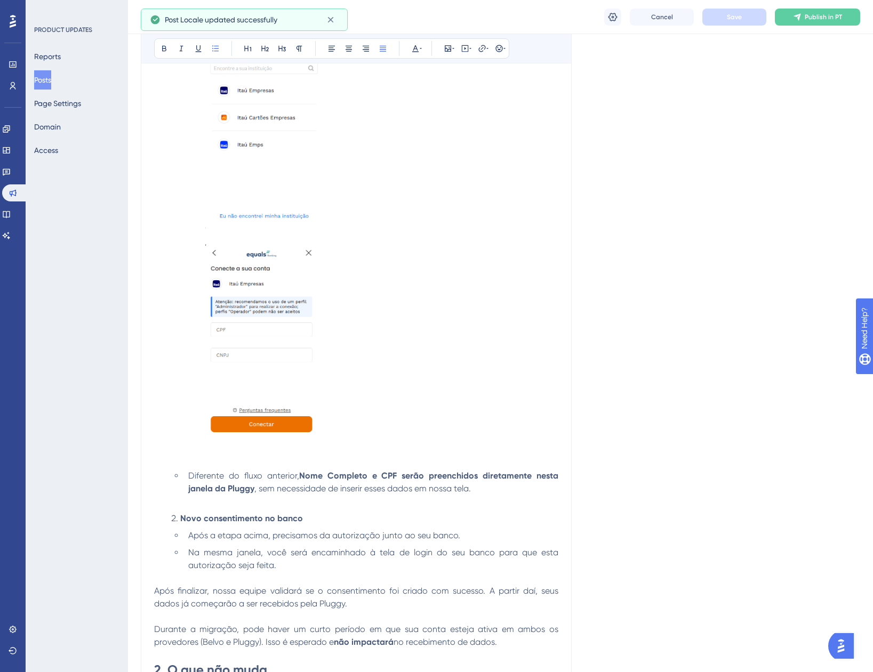
scroll to position [1111, 0]
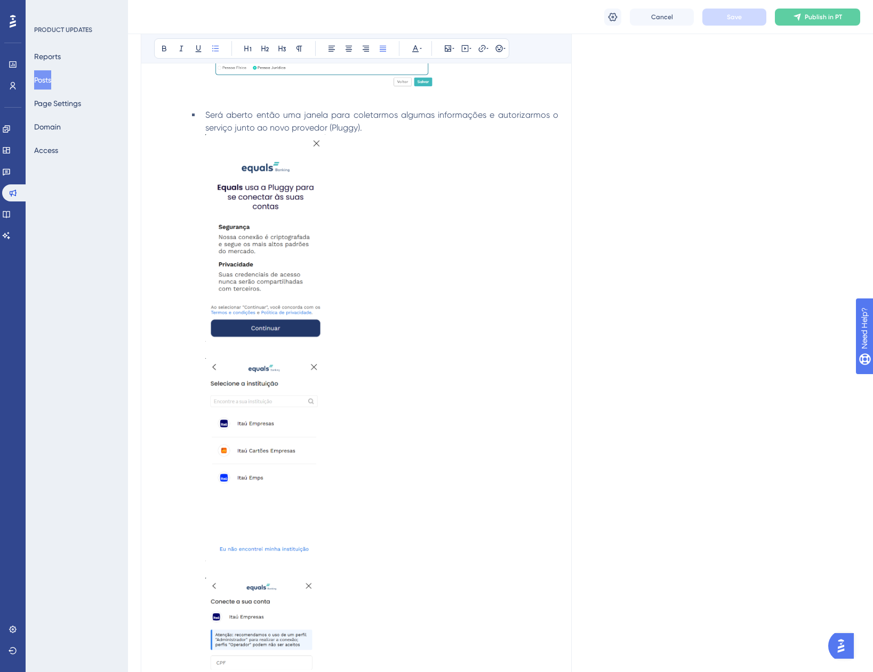
scroll to position [685, 0]
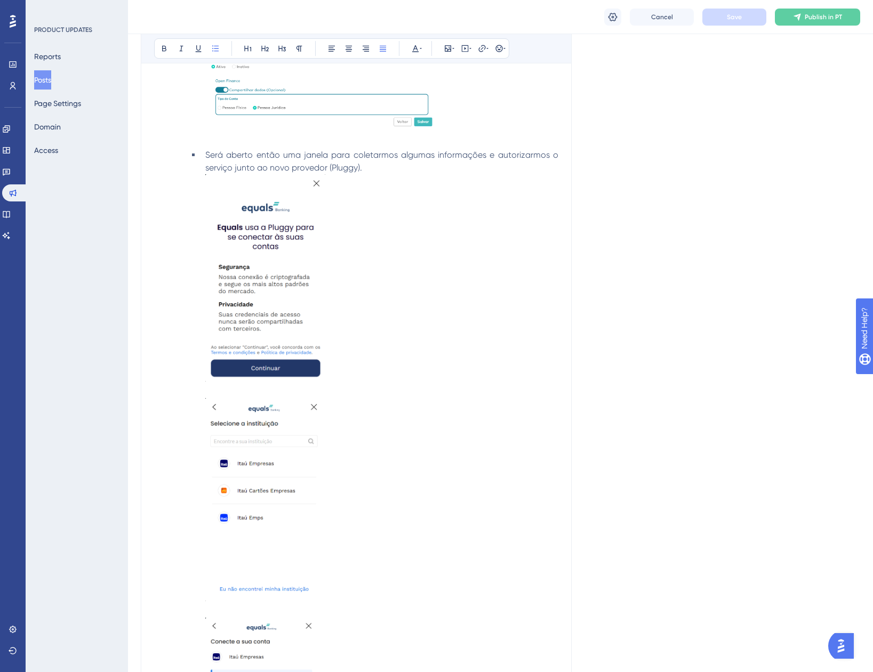
click at [328, 305] on li "Será aberto então uma janela para coletarmos algumas informações e autorizarmos…" at bounding box center [379, 494] width 357 height 690
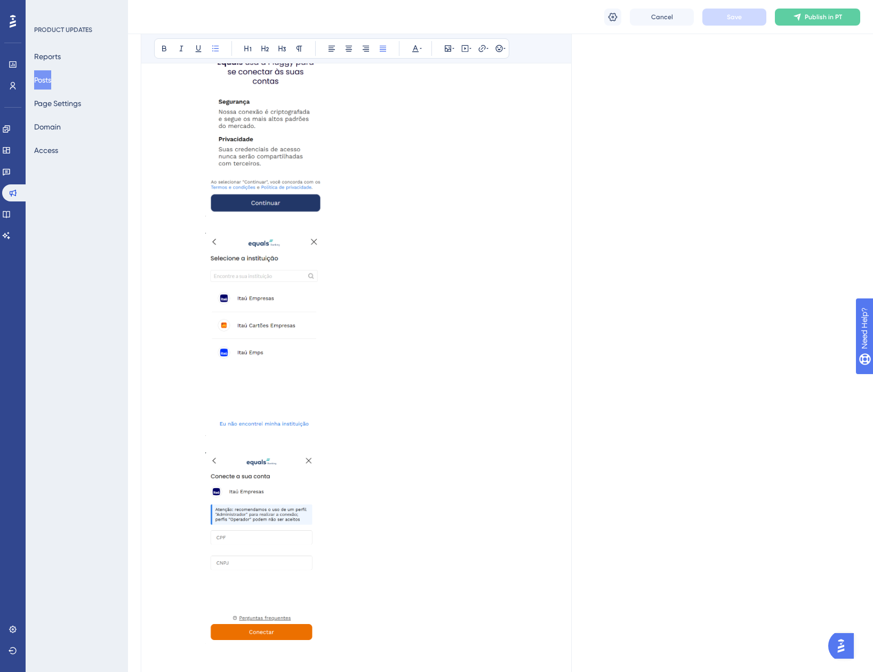
click at [371, 379] on li "Será aberto então uma janela para coletarmos algumas informações e autorizarmos…" at bounding box center [379, 328] width 357 height 690
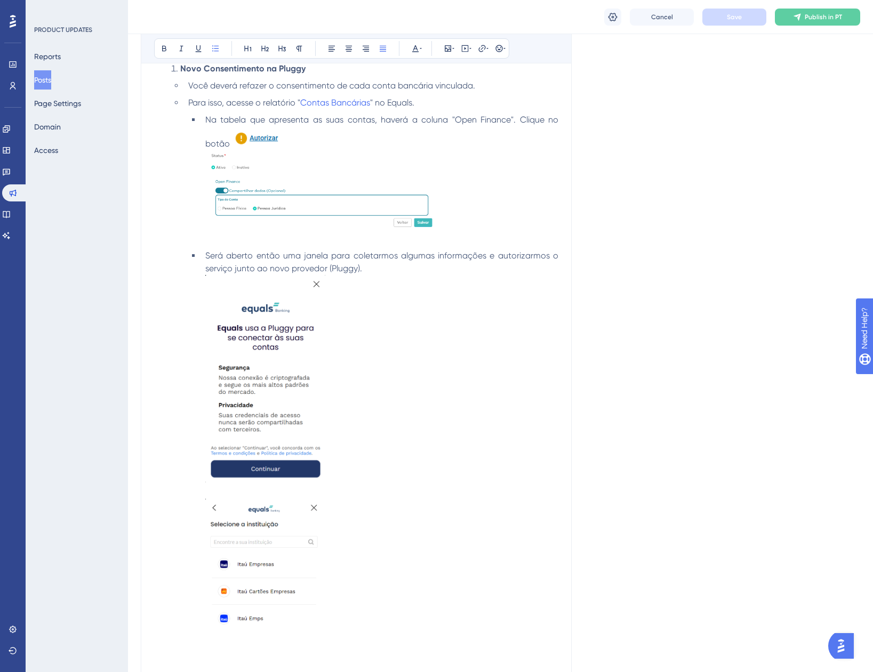
scroll to position [583, 0]
click at [317, 137] on li "Na tabela que apresenta as suas contas, haverá a coluna "Open Finance". Clique …" at bounding box center [379, 180] width 357 height 132
click at [741, 18] on span "Save" at bounding box center [734, 17] width 15 height 9
